Goal: Find contact information: Find contact information

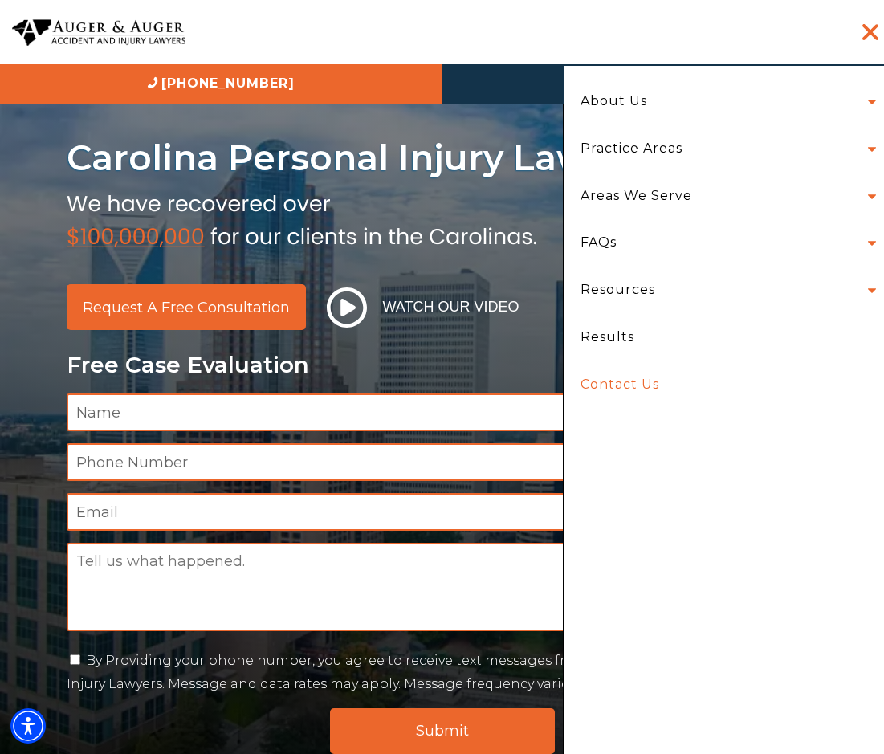
click at [698, 376] on link "Contact Us" at bounding box center [725, 384] width 312 height 47
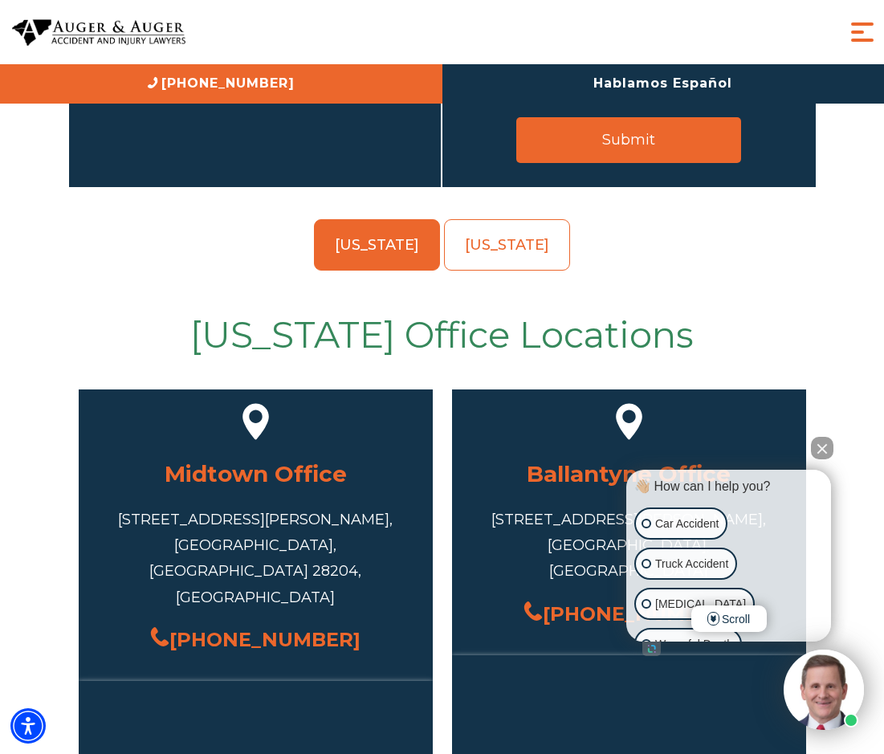
scroll to position [643, 0]
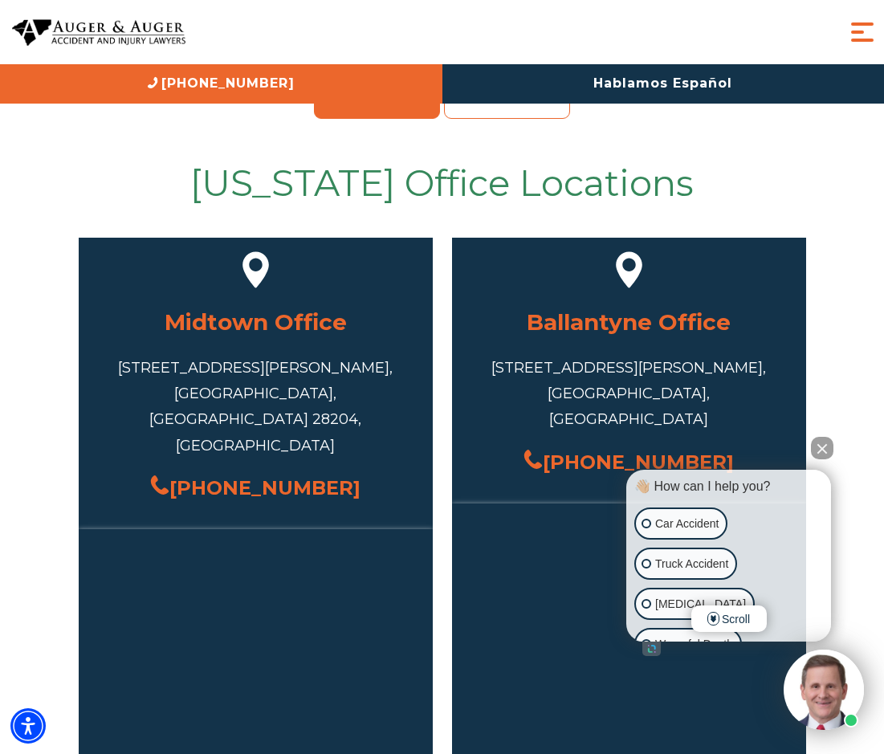
drag, startPoint x: 351, startPoint y: 425, endPoint x: 201, endPoint y: 447, distance: 151.9
click at [201, 471] on div "(704) 751-1475" at bounding box center [256, 488] width 306 height 35
copy link "(704) 751-1475"
